Goal: Transaction & Acquisition: Obtain resource

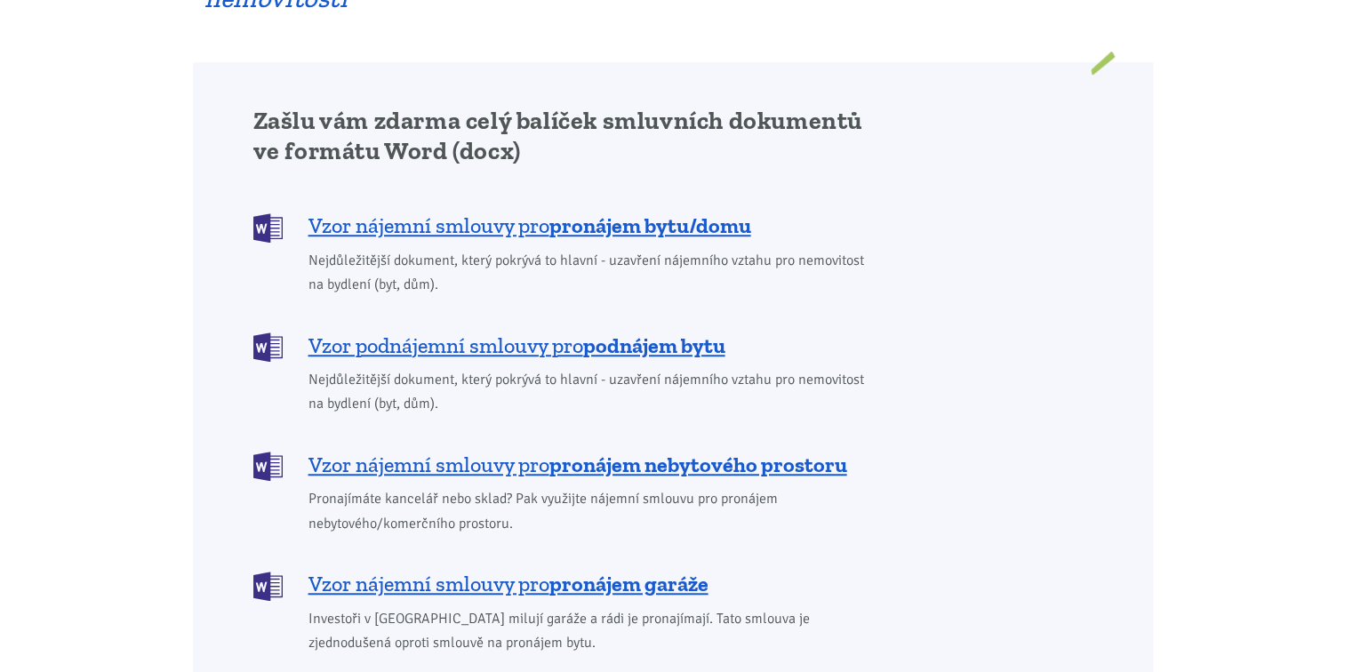
scroll to position [1422, 0]
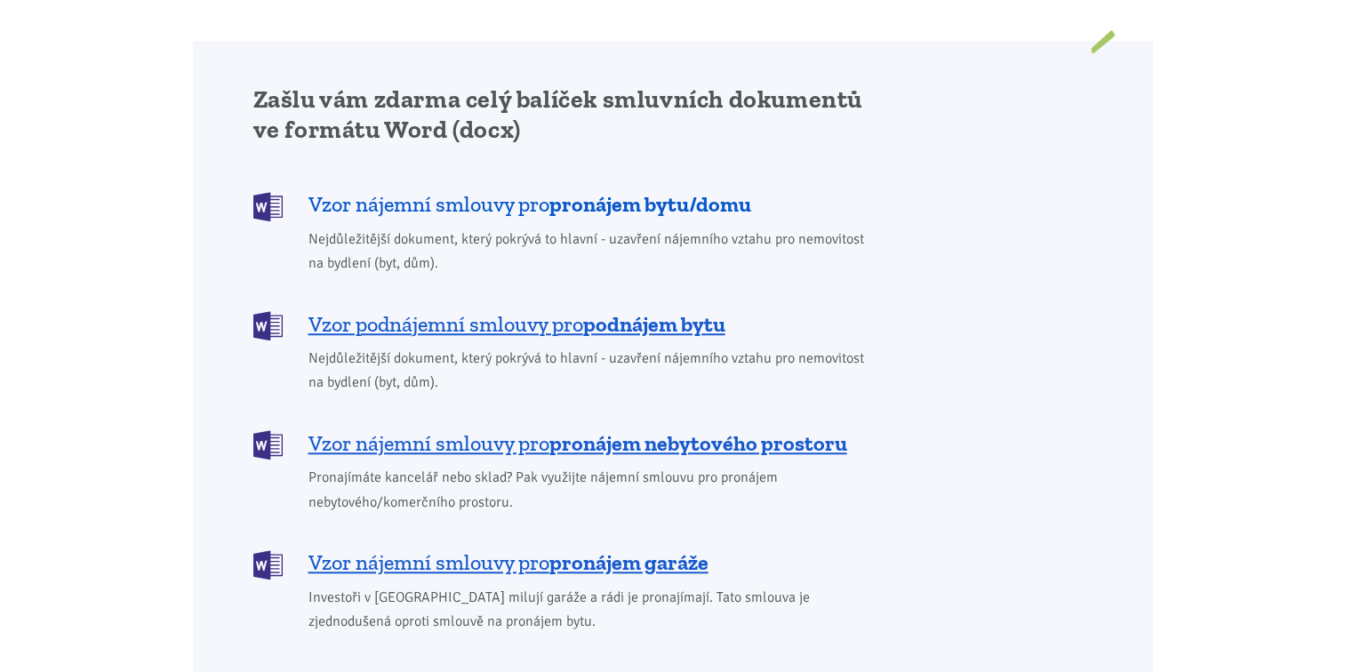
click at [531, 190] on span "Vzor nájemní smlouvy pro pronájem bytu/domu" at bounding box center [529, 204] width 443 height 28
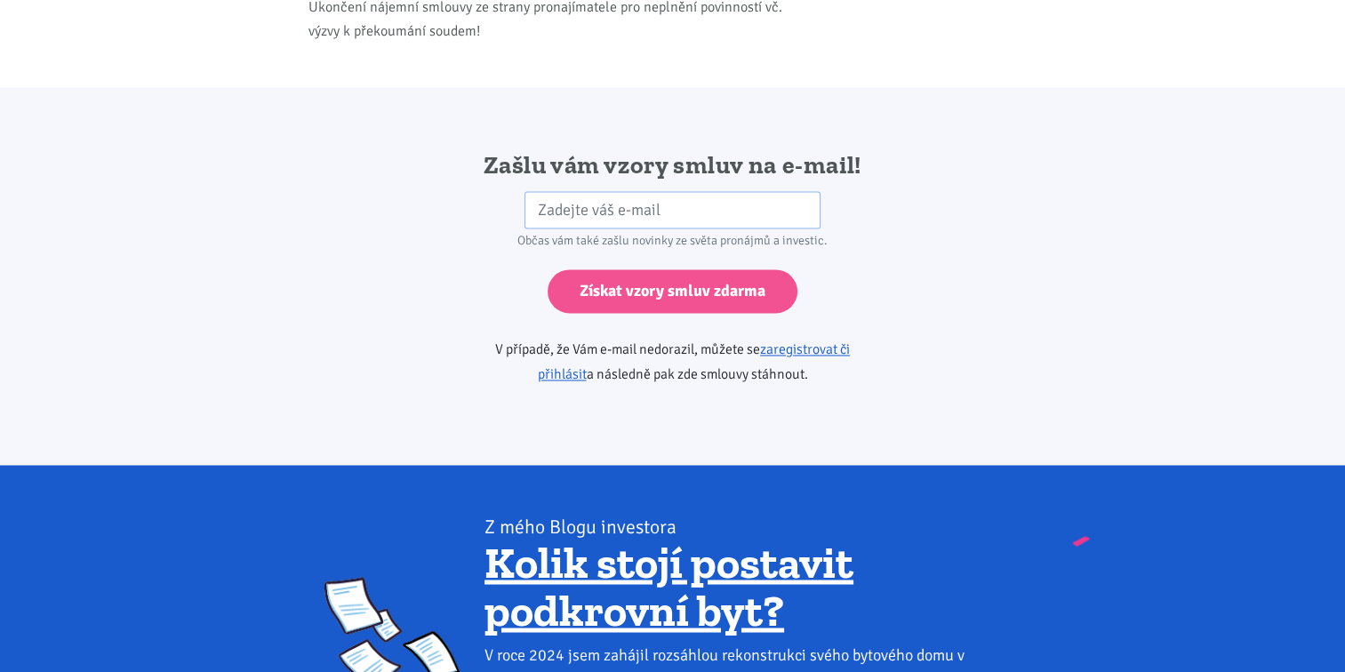
scroll to position [2968, 0]
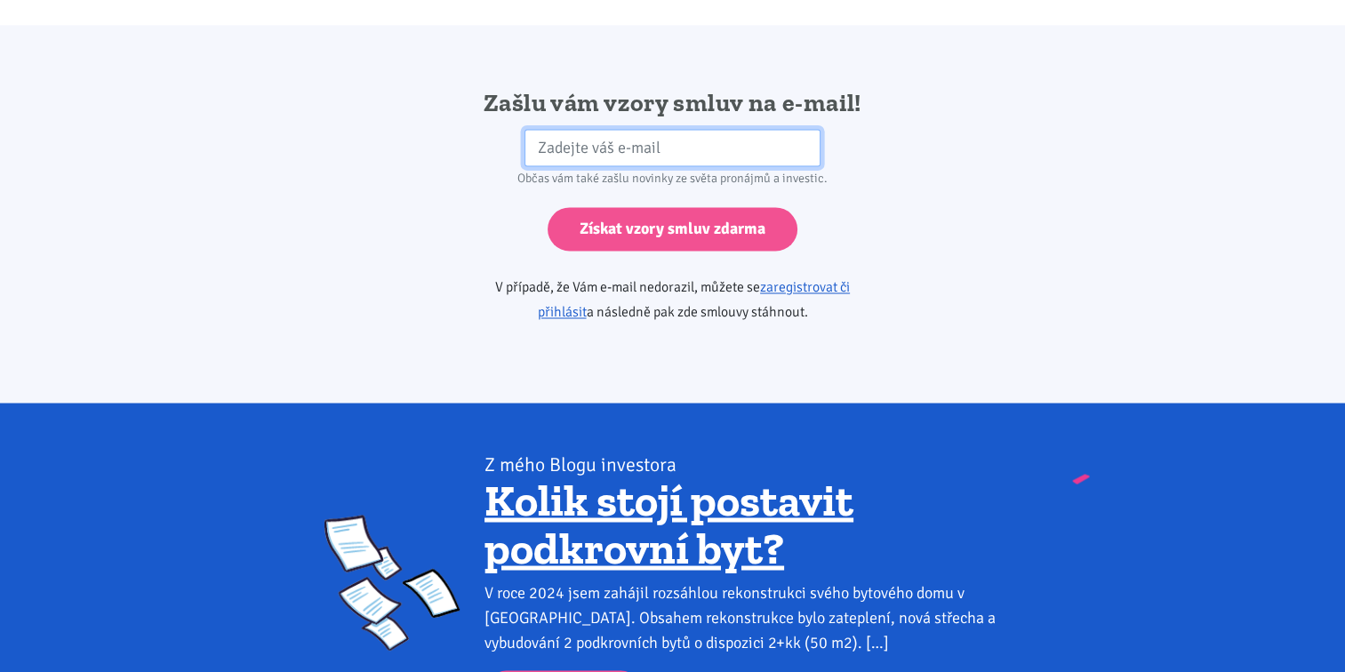
click at [540, 129] on input "email" at bounding box center [672, 148] width 296 height 38
type input "[EMAIL_ADDRESS][DOMAIN_NAME]"
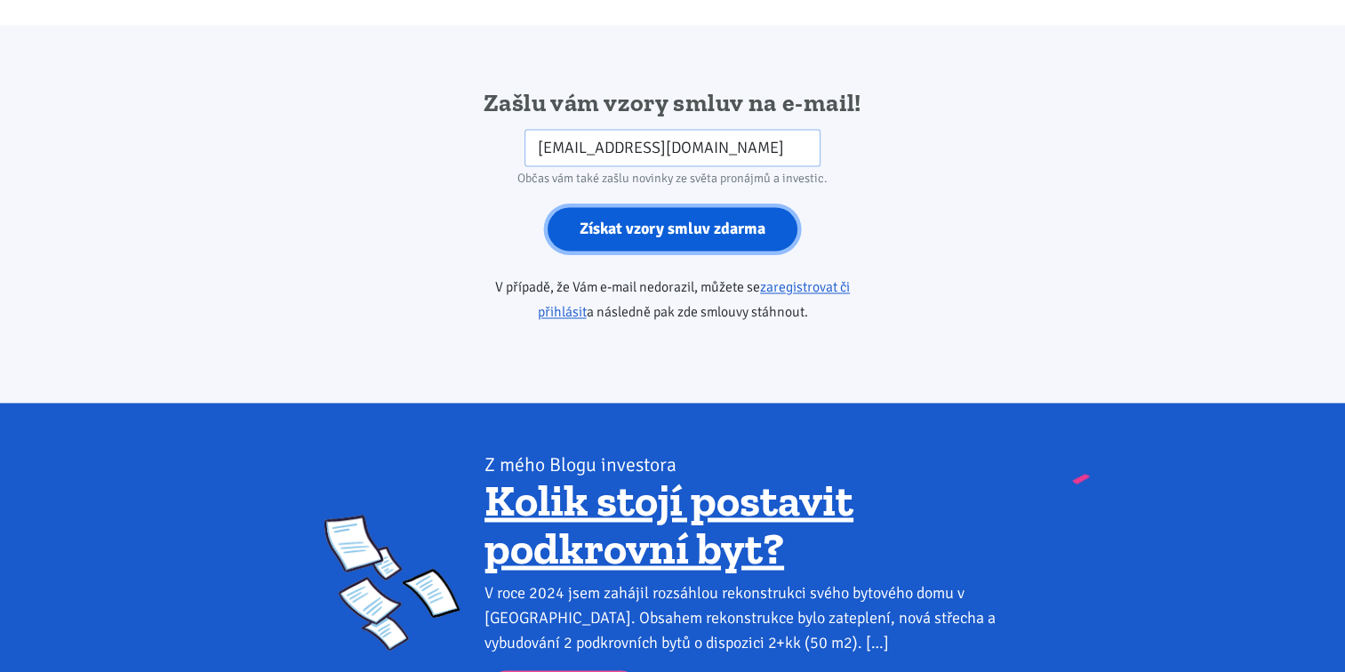
click at [722, 207] on input "Získat vzory smluv zdarma" at bounding box center [672, 229] width 250 height 44
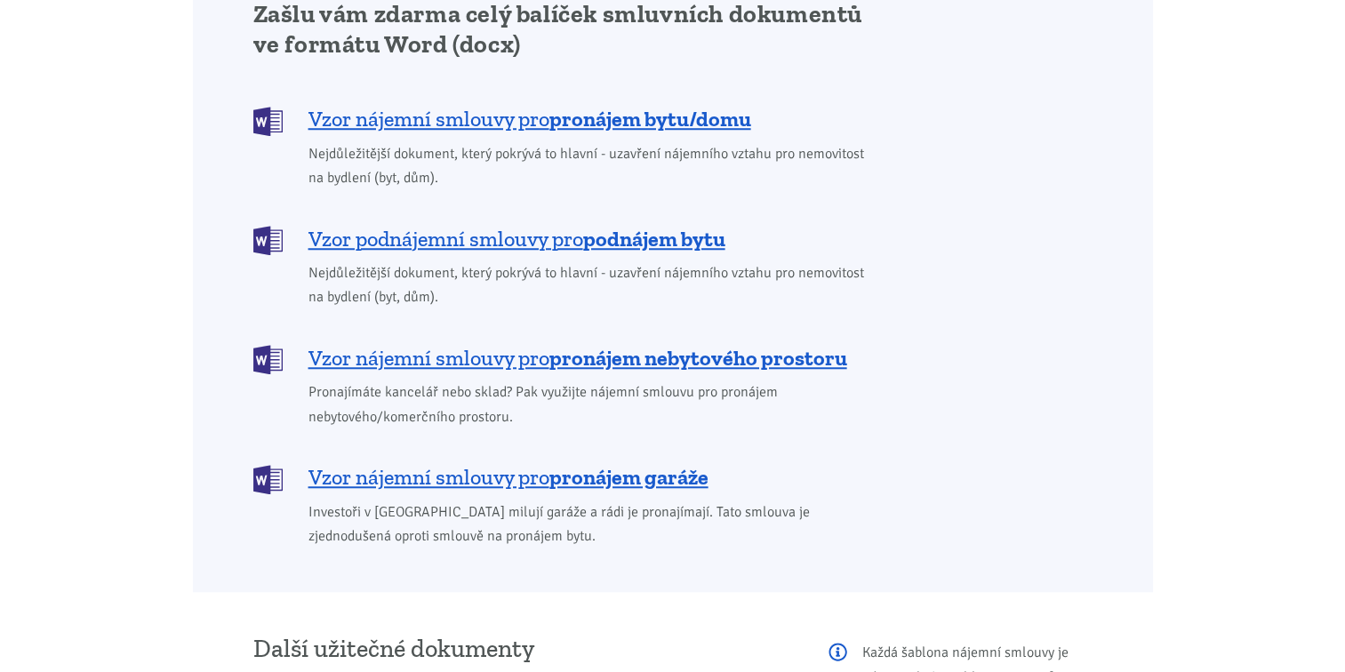
scroll to position [1422, 0]
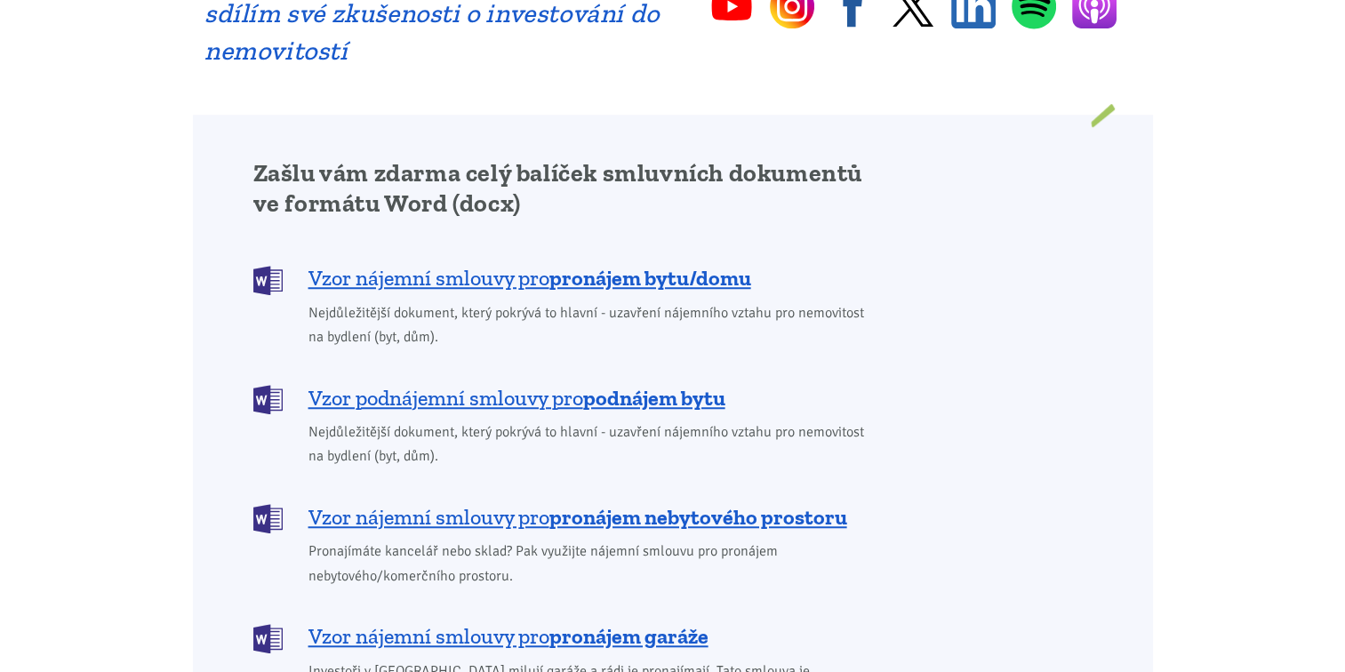
scroll to position [1333, 0]
